Goal: Task Accomplishment & Management: Complete application form

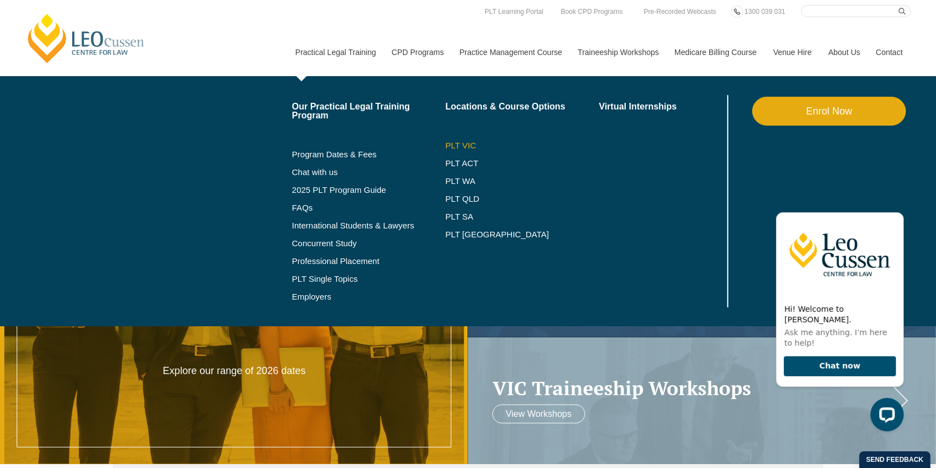
click at [467, 143] on link "PLT VIC" at bounding box center [522, 145] width 154 height 9
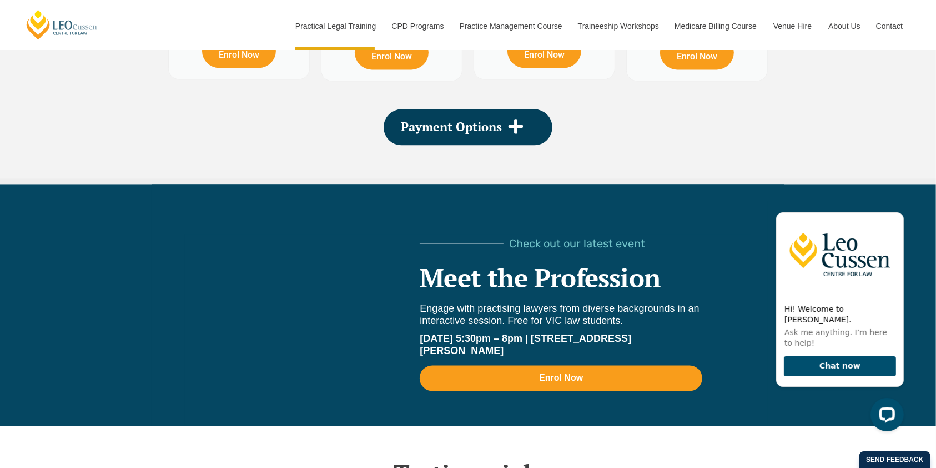
scroll to position [2253, 0]
